Goal: Task Accomplishment & Management: Manage account settings

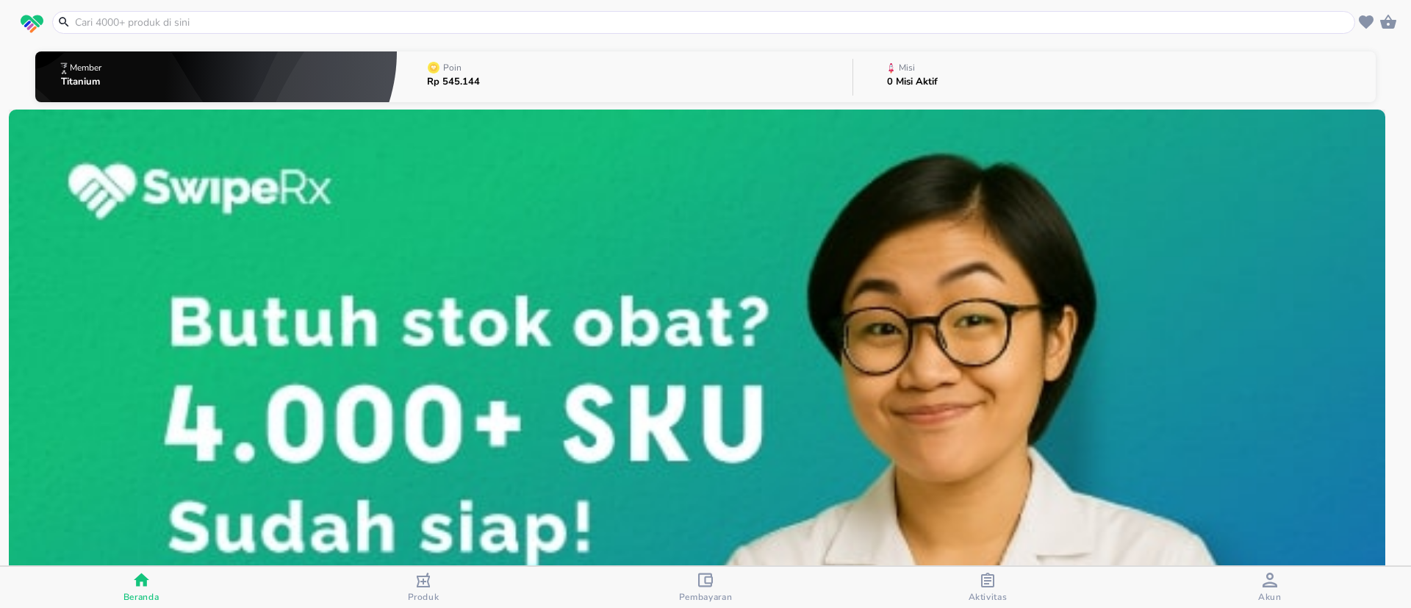
drag, startPoint x: 718, startPoint y: 586, endPoint x: 761, endPoint y: 567, distance: 46.4
click at [720, 586] on div "Pembayaran" at bounding box center [706, 588] width 54 height 30
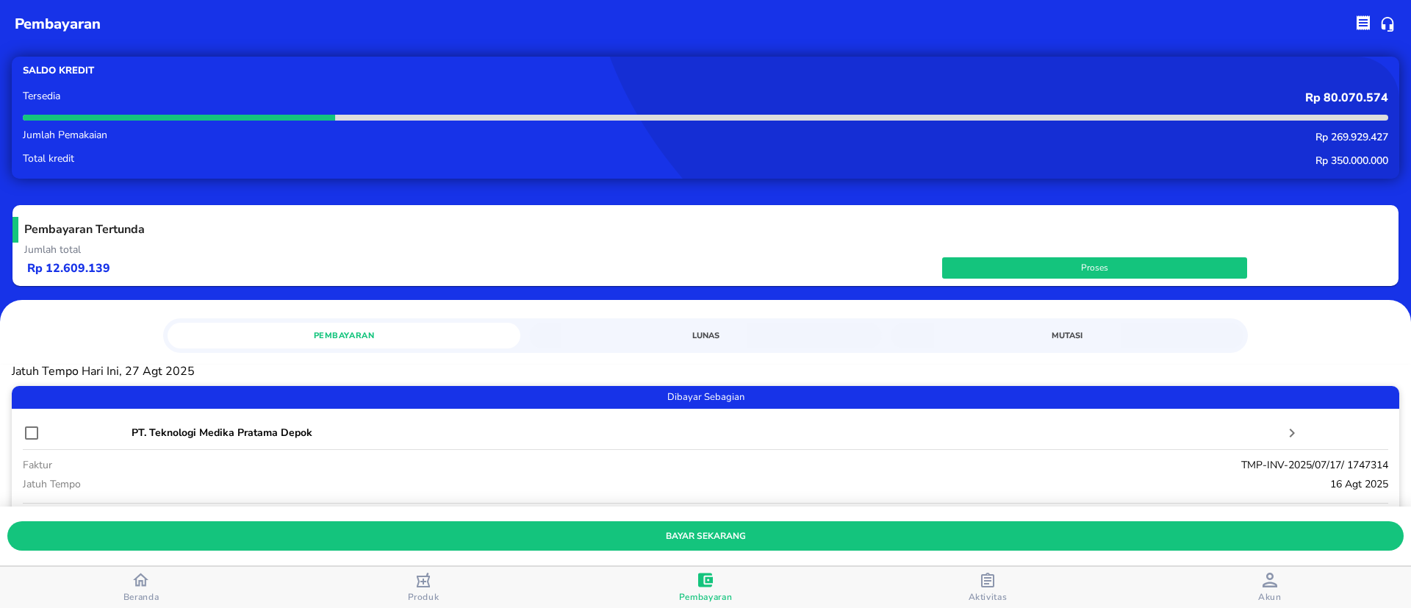
click at [1072, 340] on span "Mutasi" at bounding box center [1067, 336] width 335 height 14
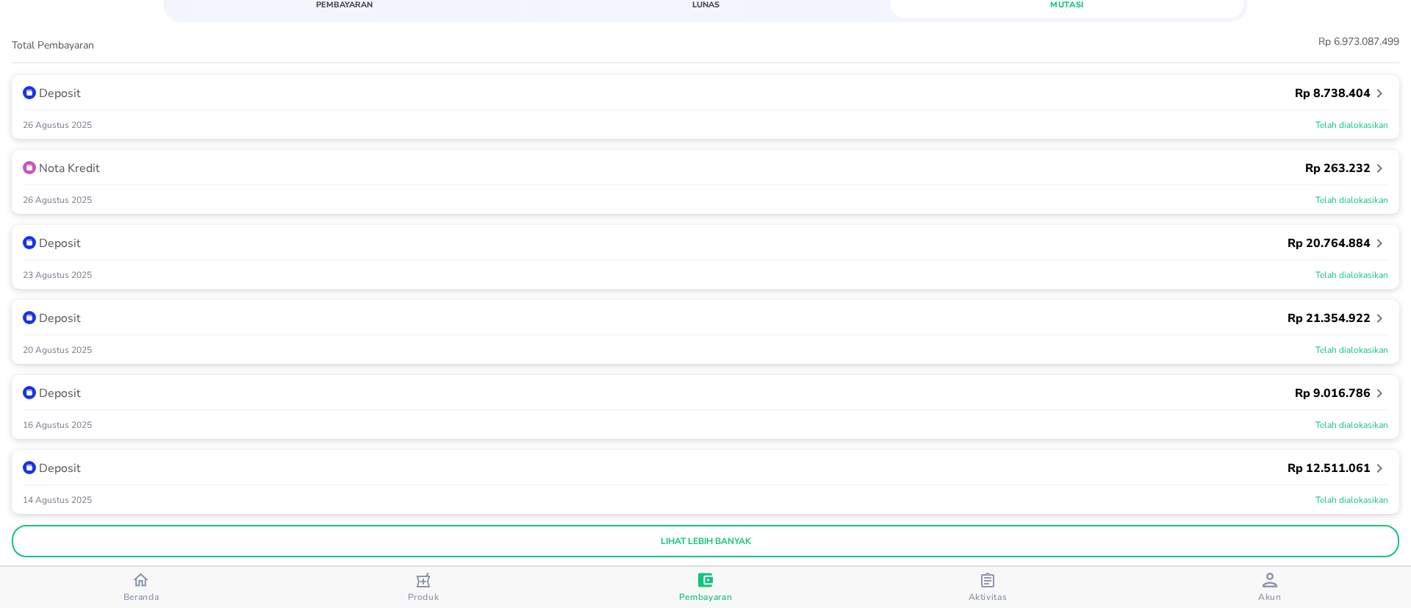
scroll to position [376, 0]
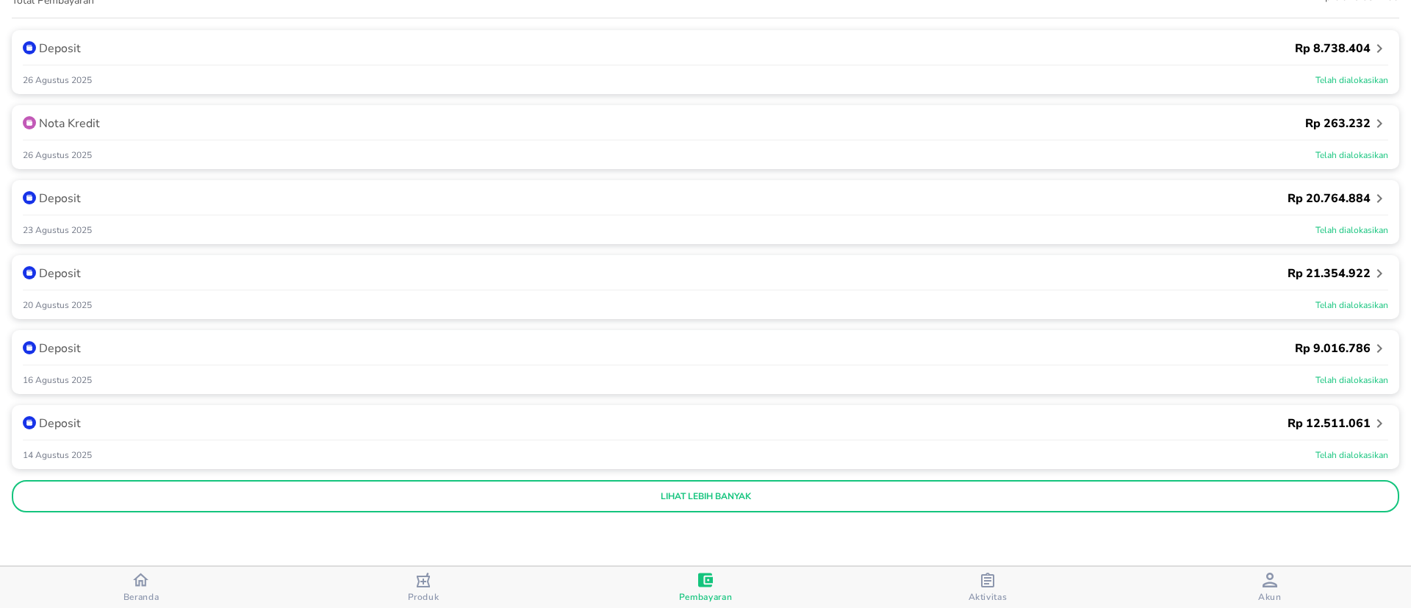
click at [886, 506] on button "lihat lebih banyak" at bounding box center [706, 496] width 1388 height 32
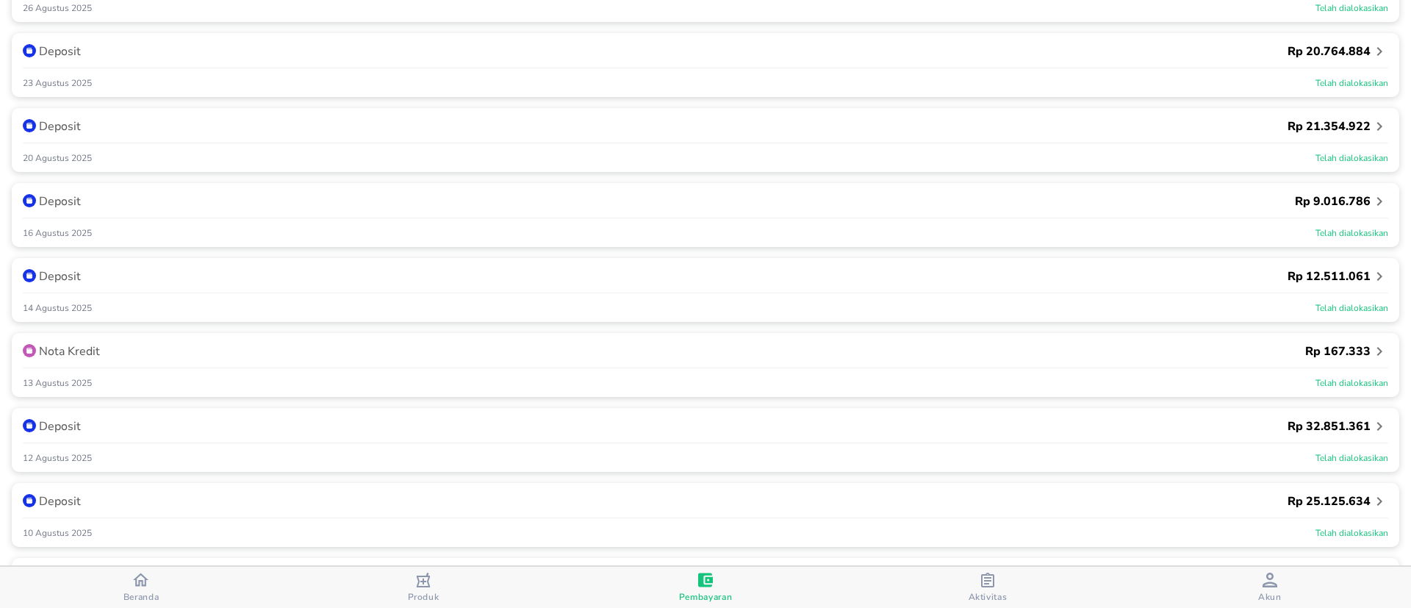
scroll to position [596, 0]
click at [1371, 282] on icon "button" at bounding box center [1380, 278] width 18 height 18
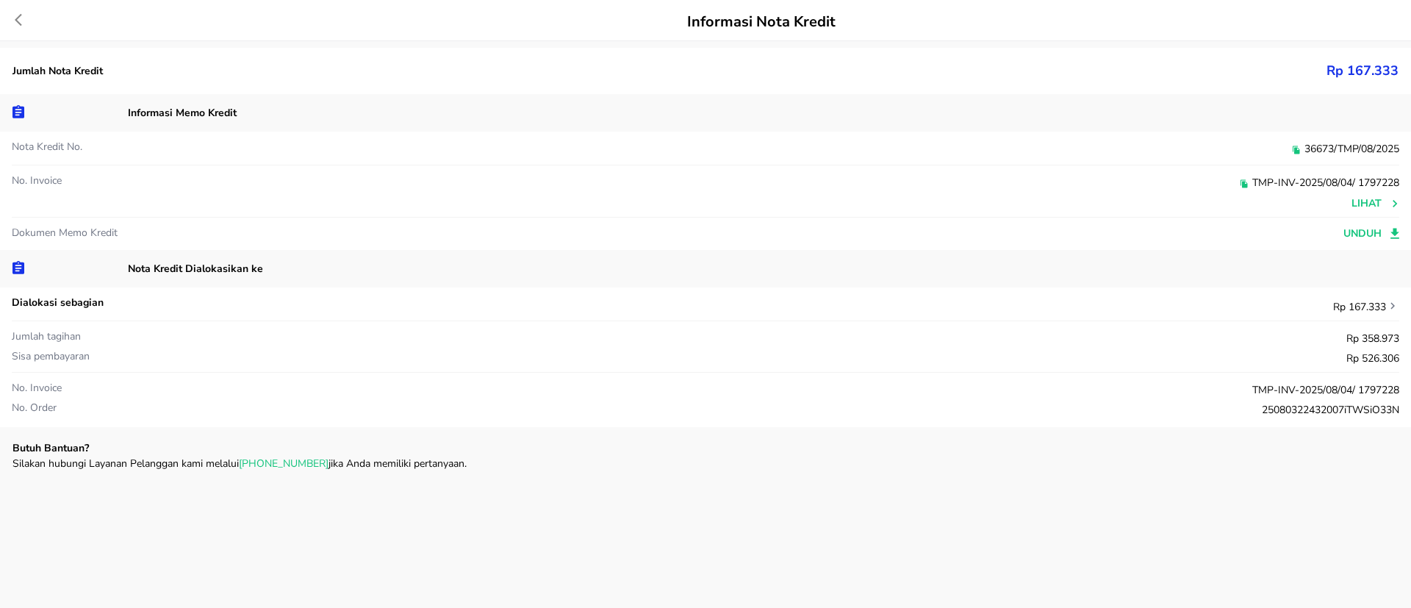
click at [20, 14] on icon at bounding box center [26, 19] width 22 height 15
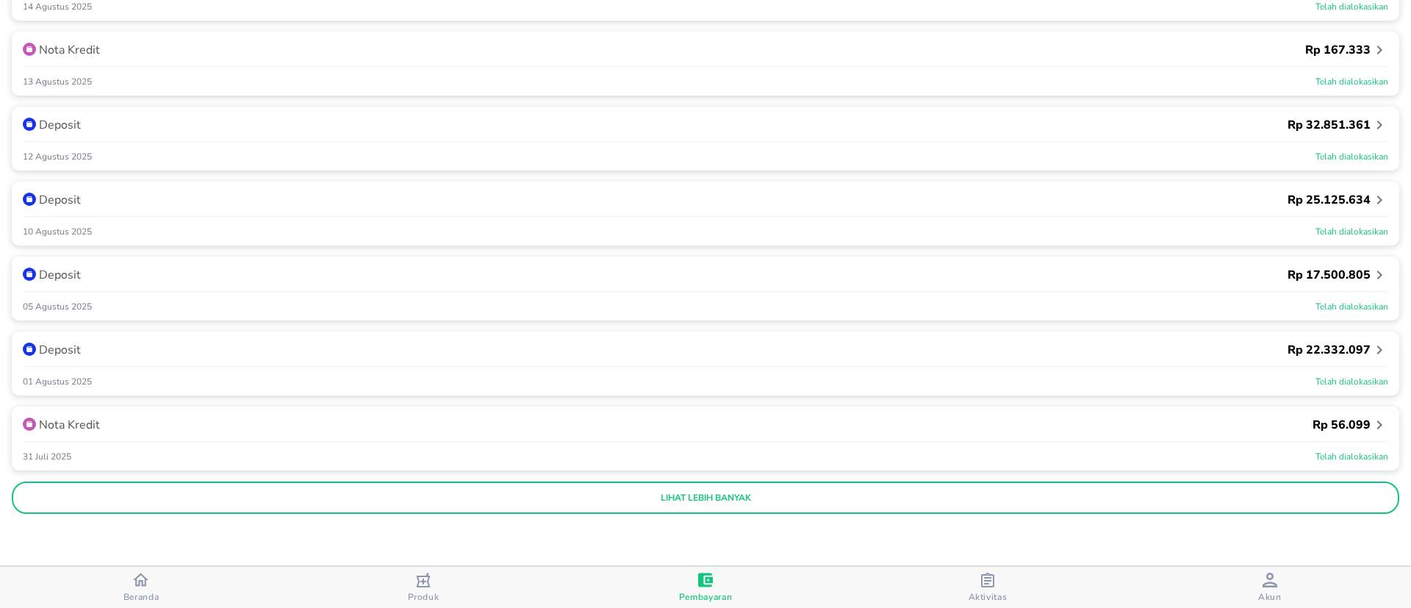
scroll to position [825, 0]
click at [1371, 423] on icon "button" at bounding box center [1380, 424] width 18 height 18
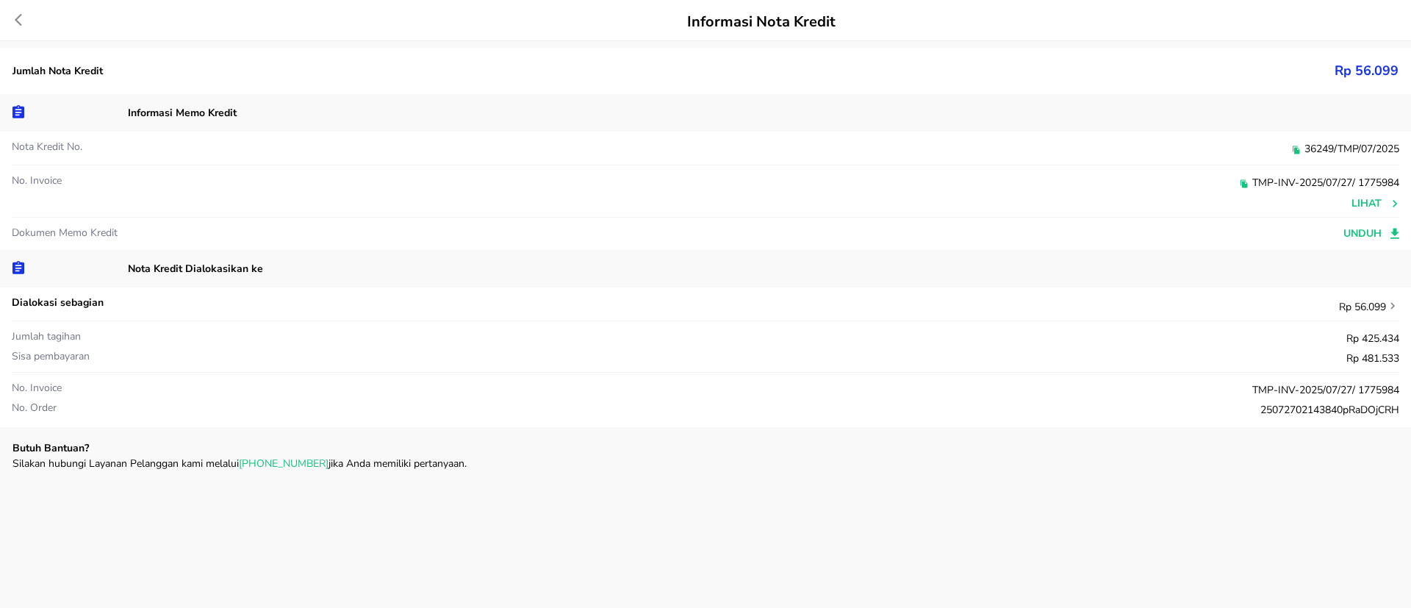
click at [17, 21] on icon at bounding box center [18, 20] width 7 height 12
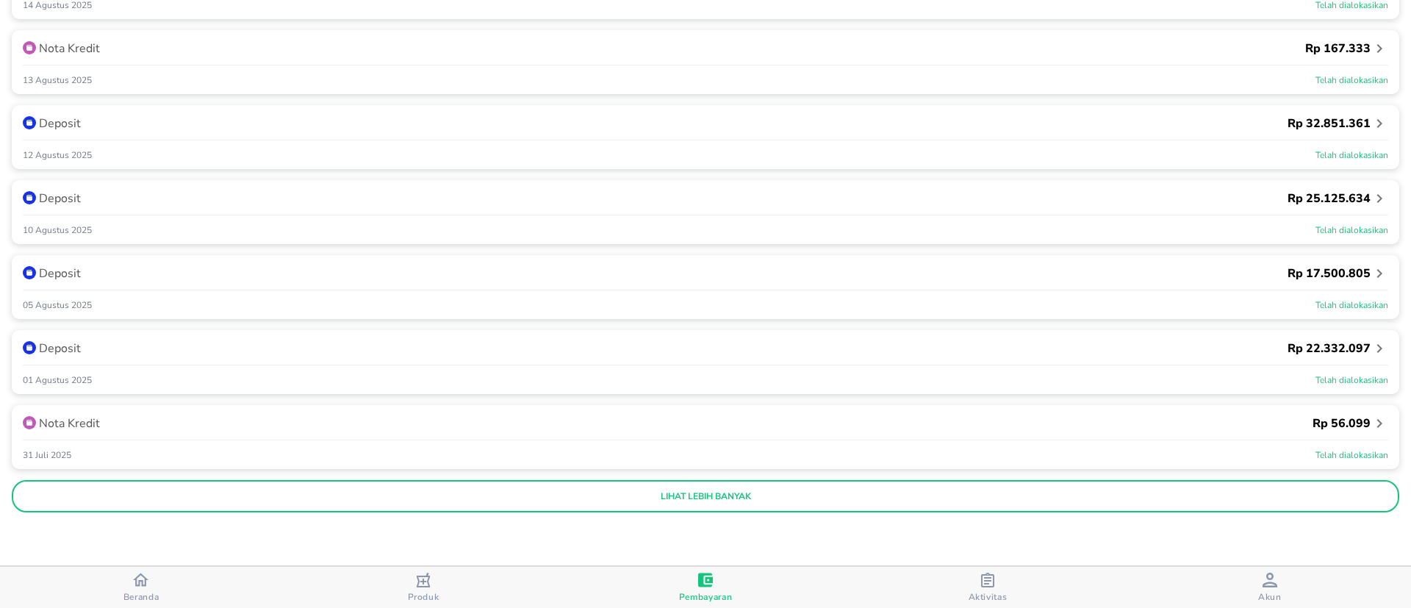
click at [503, 488] on button "lihat lebih banyak" at bounding box center [706, 496] width 1388 height 32
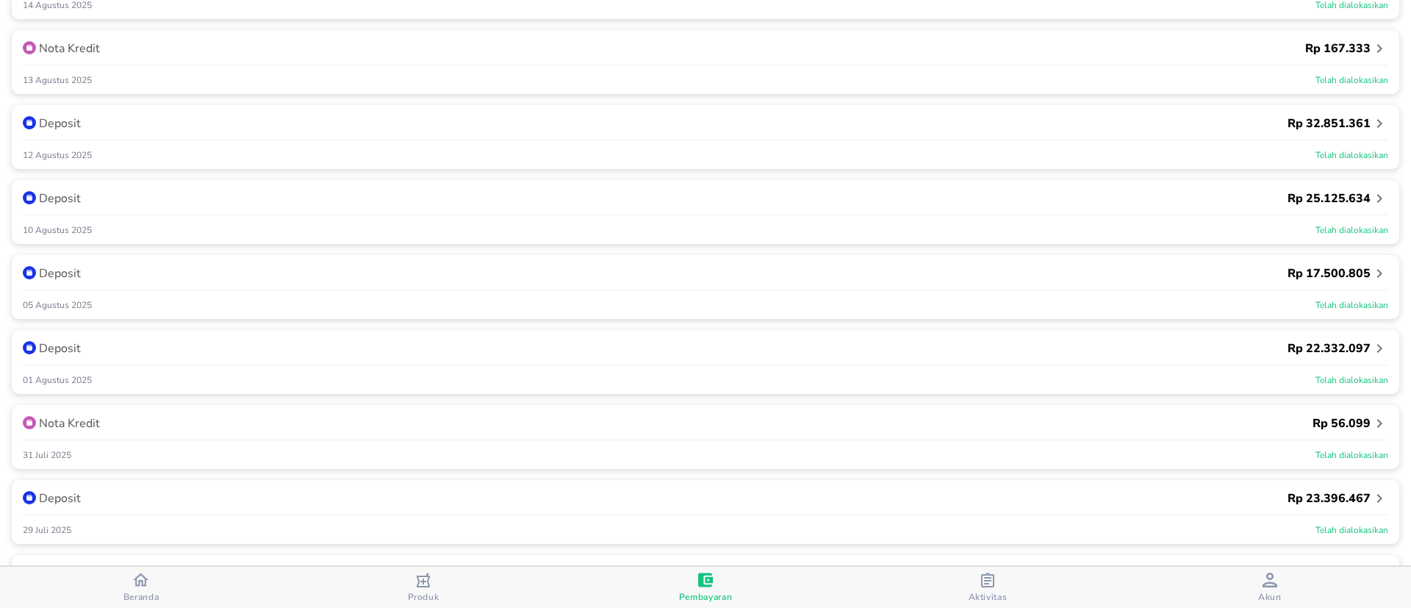
scroll to position [1046, 0]
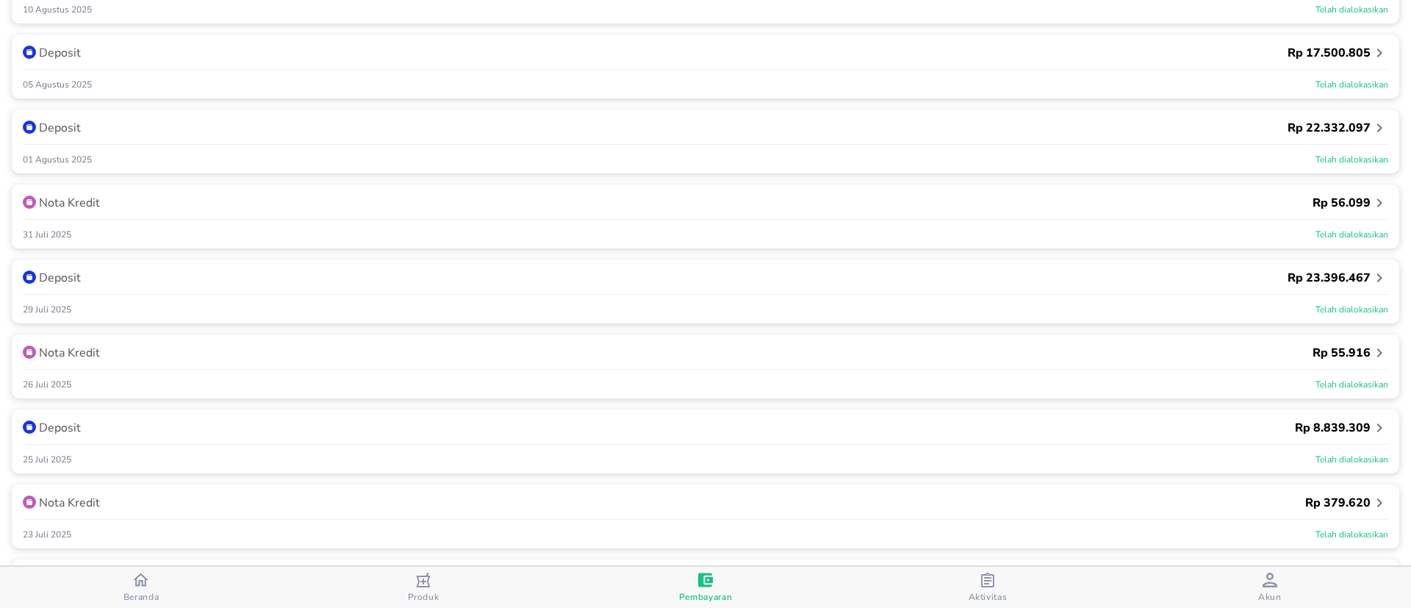
click at [1371, 353] on icon "button" at bounding box center [1380, 353] width 18 height 18
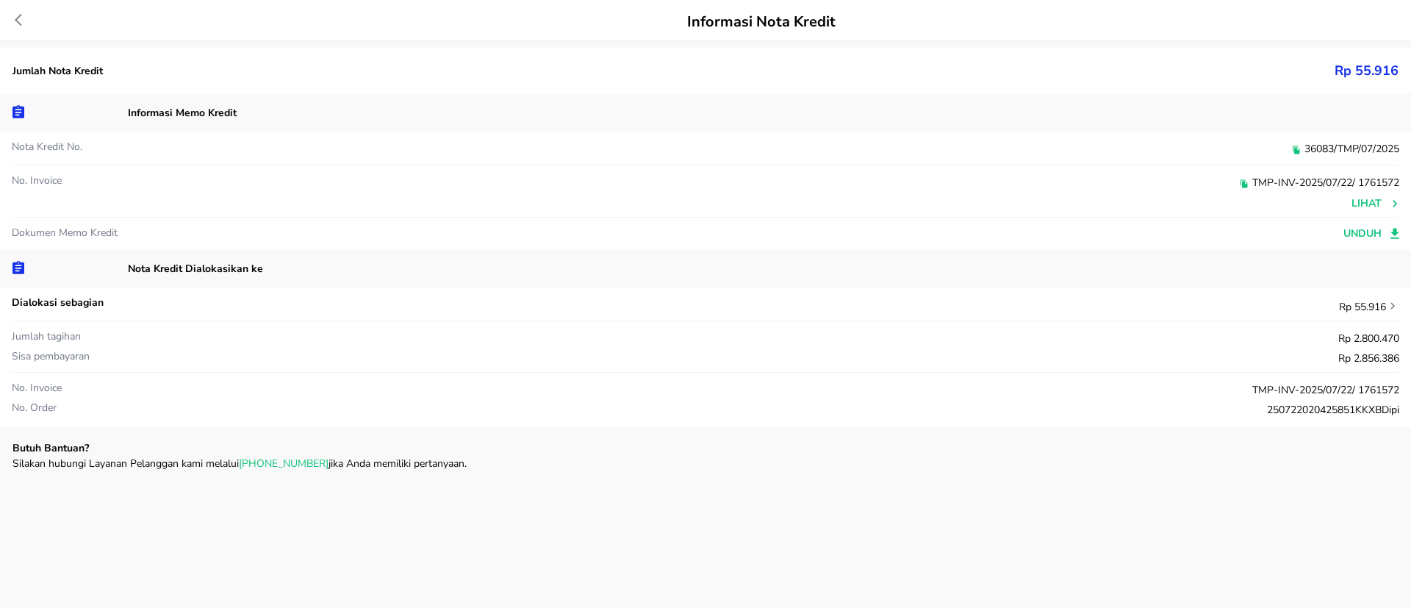
click at [25, 19] on icon at bounding box center [26, 19] width 22 height 15
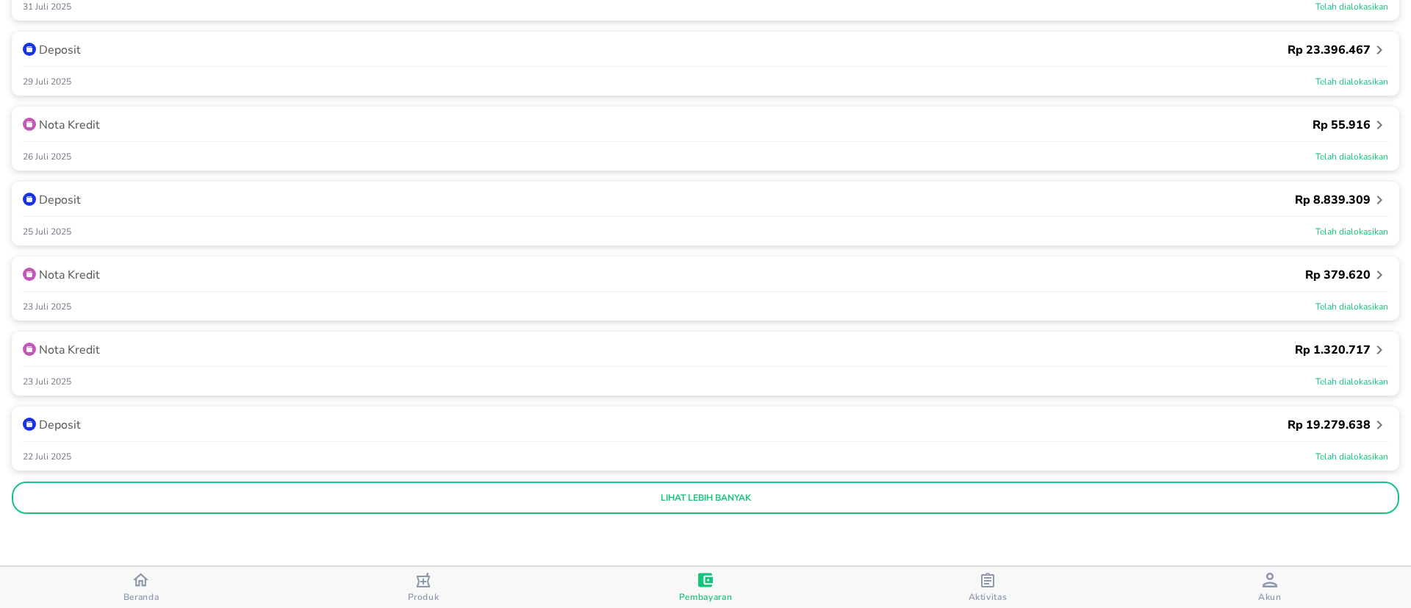
scroll to position [1275, 0]
click at [545, 494] on p "lihat lebih banyak" at bounding box center [705, 496] width 1367 height 12
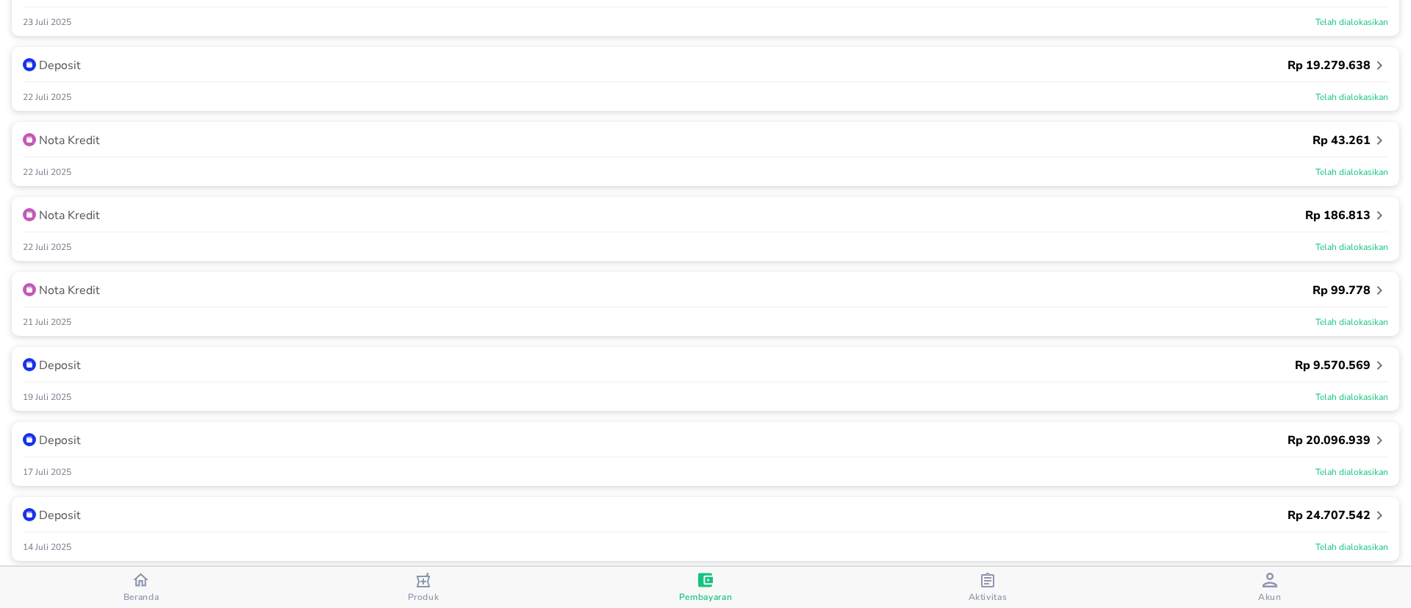
scroll to position [1716, 0]
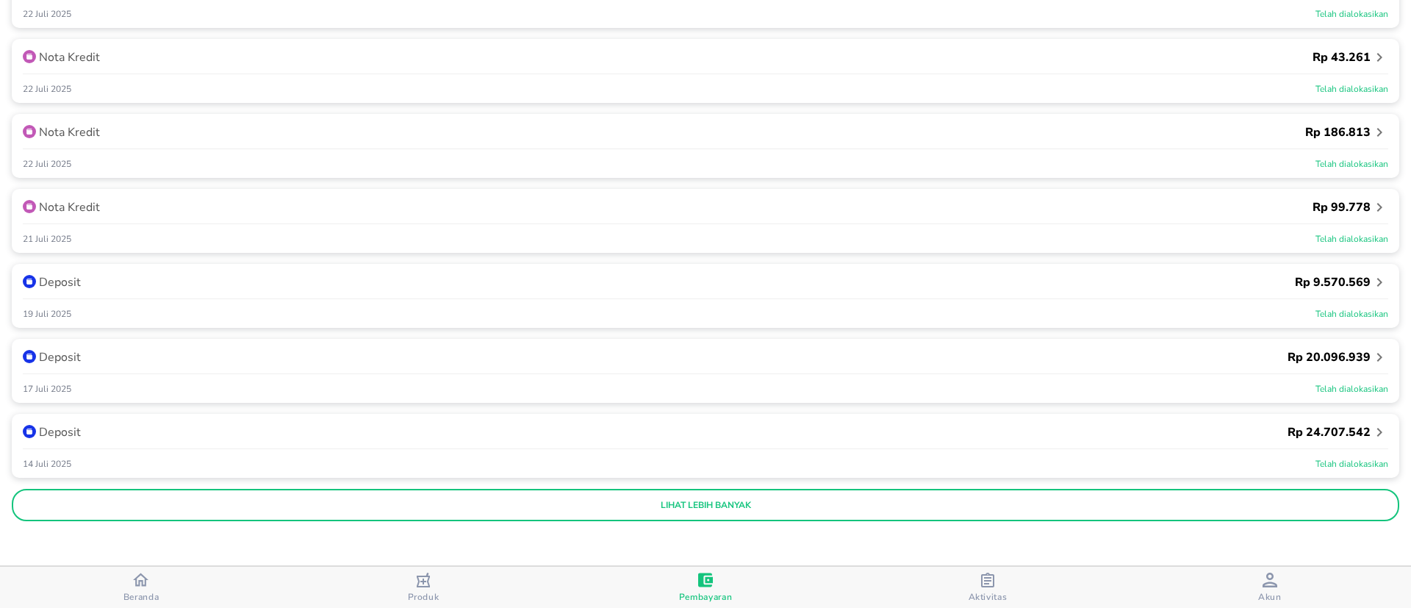
click at [1377, 210] on icon "button" at bounding box center [1379, 207] width 5 height 9
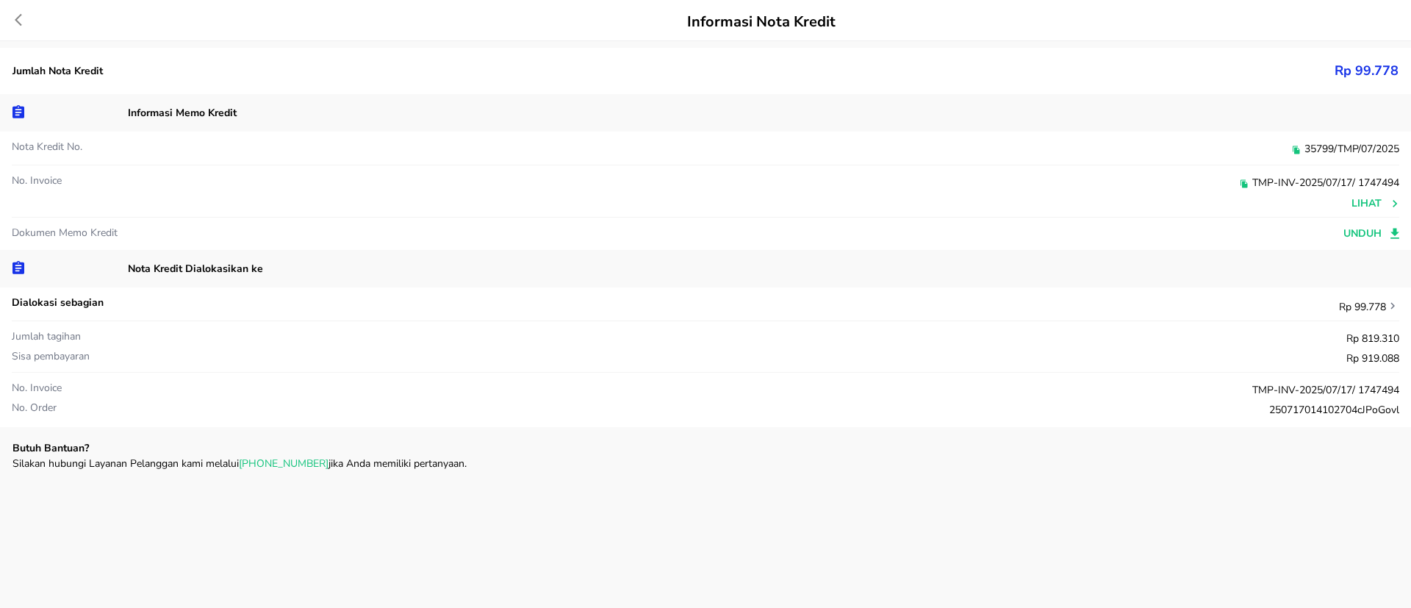
click at [1375, 229] on span "unduh" at bounding box center [1371, 234] width 56 height 18
